Goal: Check status: Check status

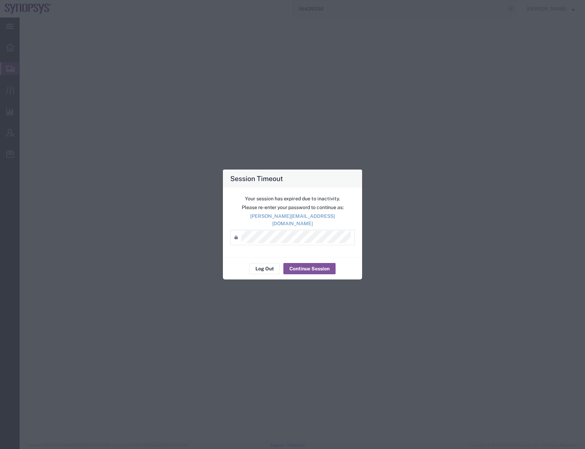
select select
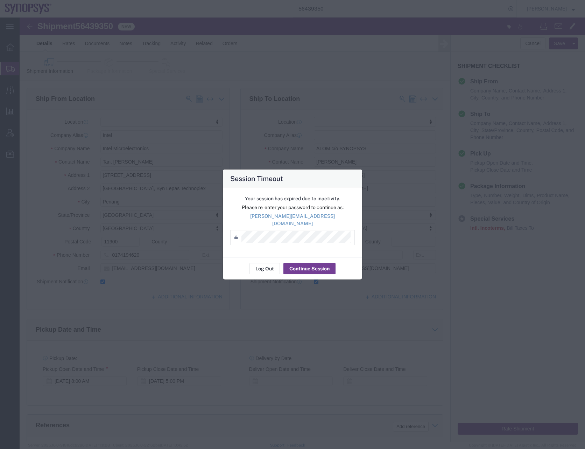
click at [302, 265] on button "Continue Session" at bounding box center [309, 268] width 52 height 11
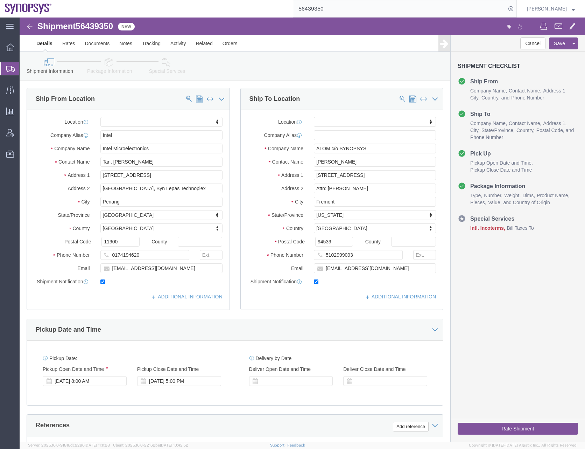
click at [316, 7] on input "56439350" at bounding box center [399, 8] width 213 height 17
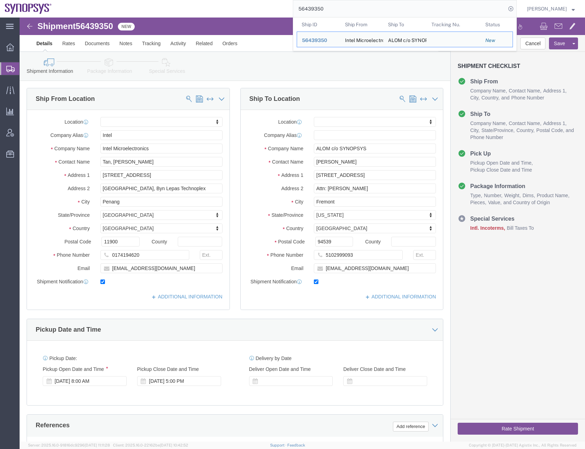
click at [316, 7] on input "56439350" at bounding box center [399, 8] width 213 height 17
paste input "53975"
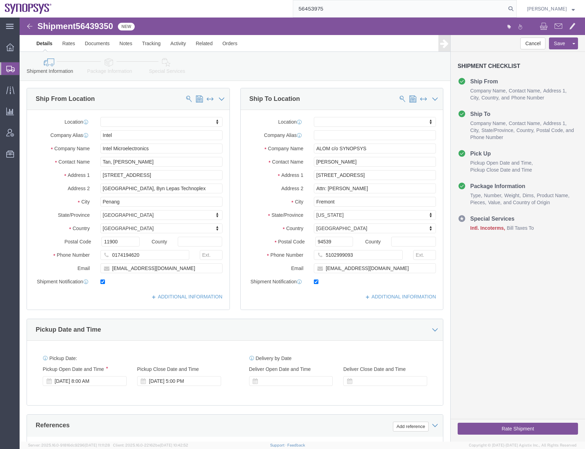
type input "56453975"
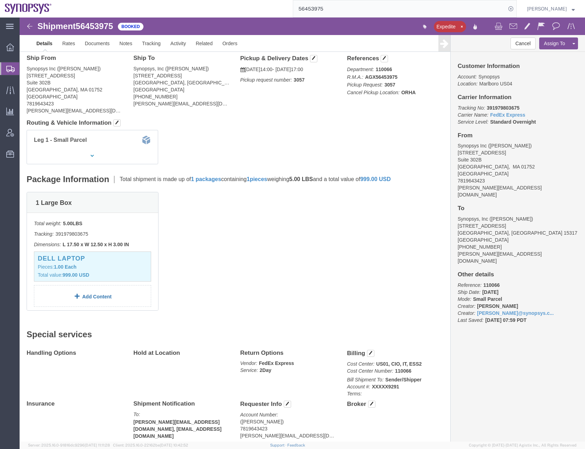
scroll to position [48, 0]
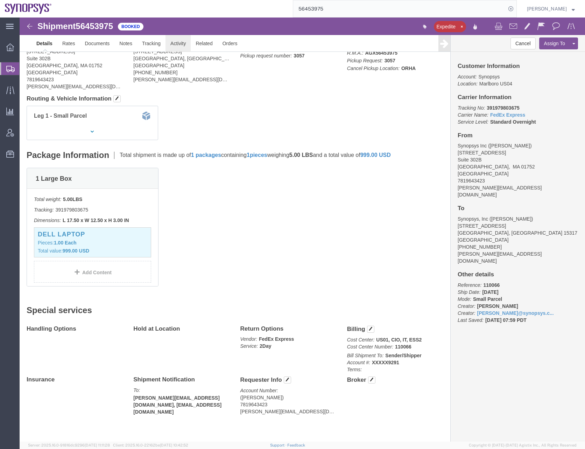
click link "Activity"
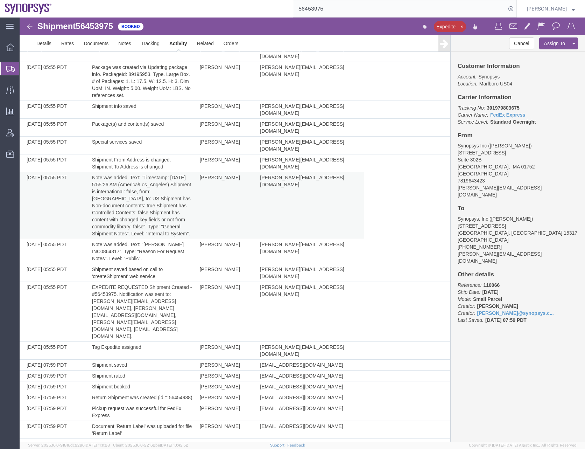
scroll to position [233, 0]
